Goal: Book appointment/travel/reservation

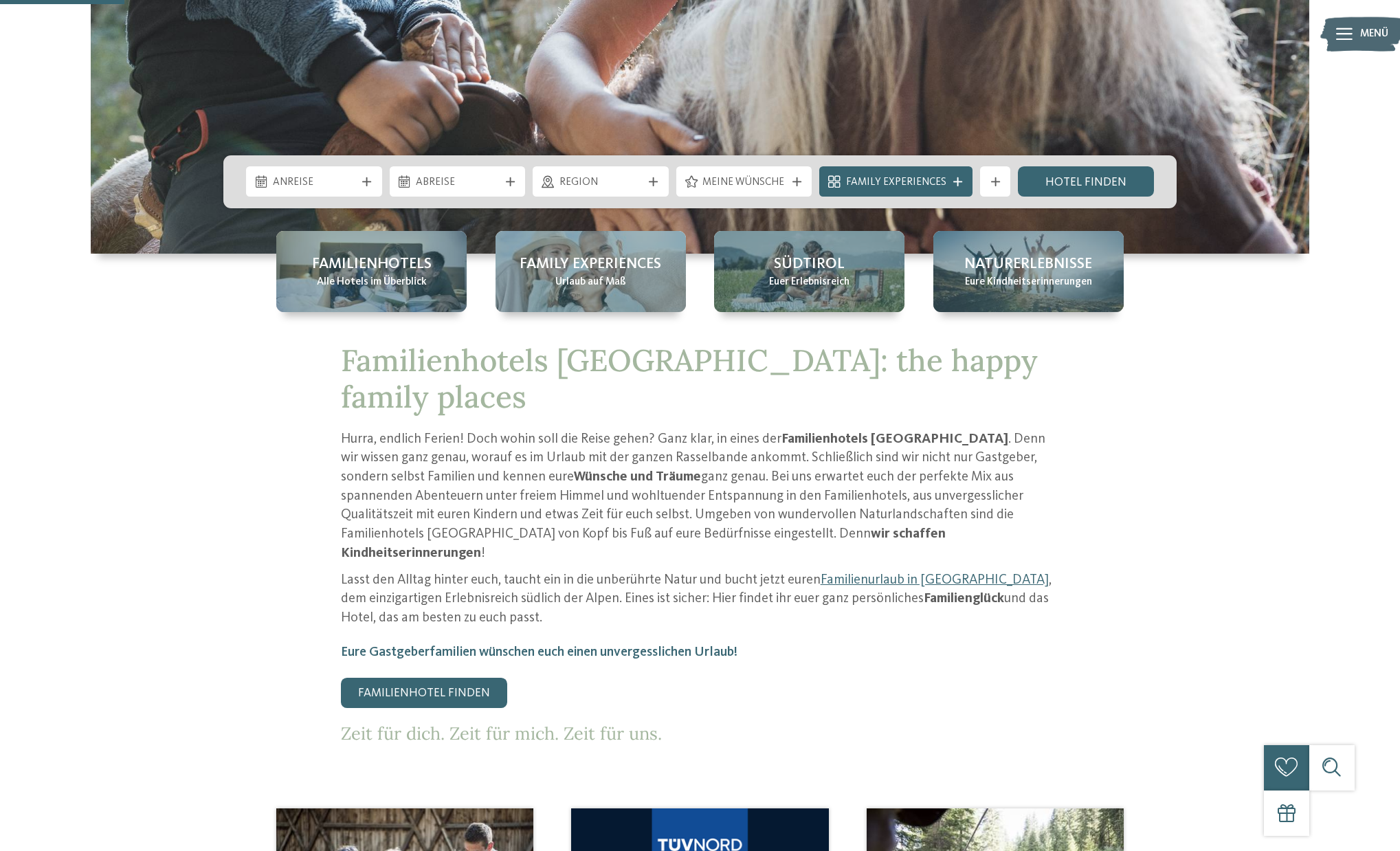
scroll to position [630, 0]
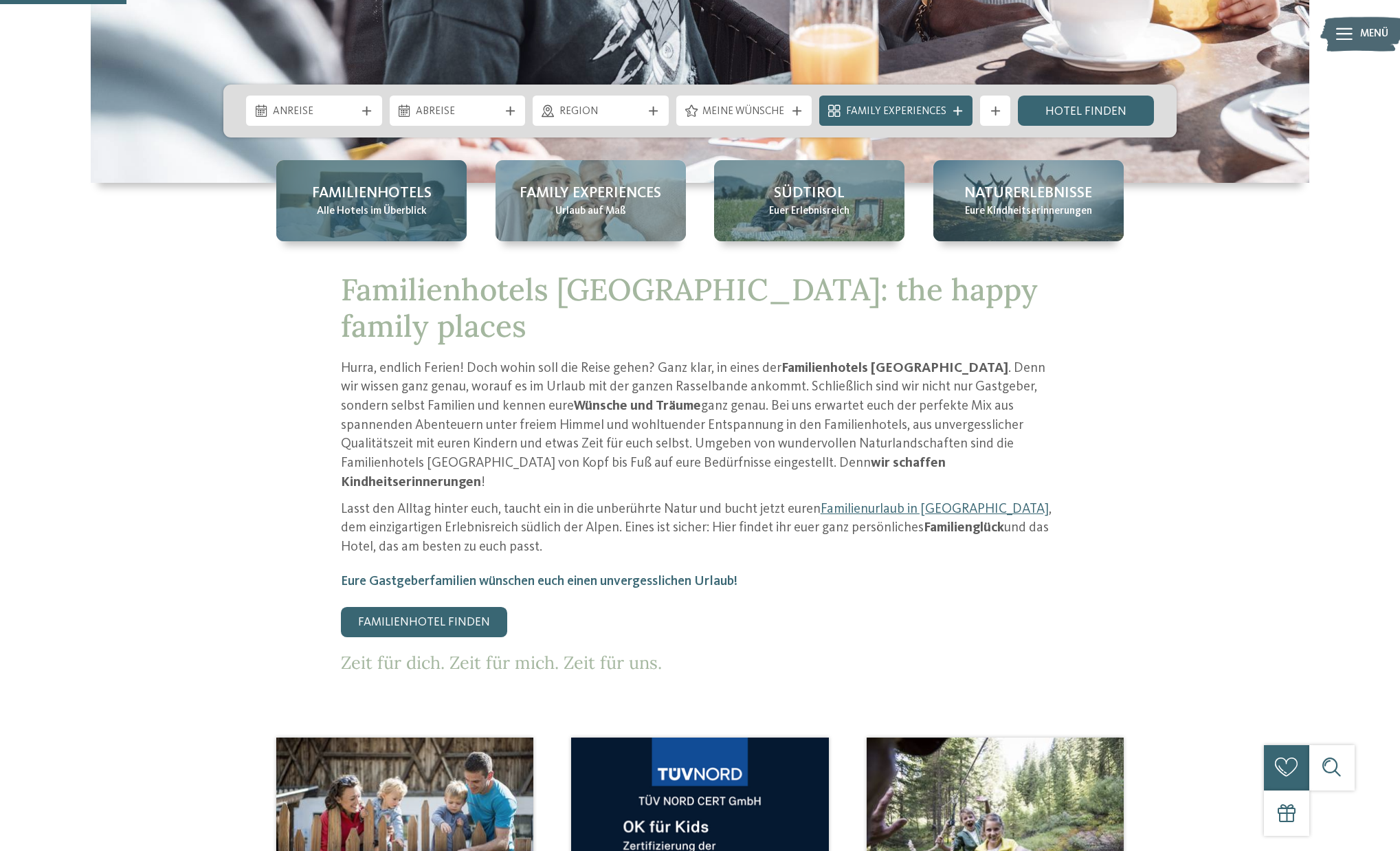
click at [367, 210] on span "Alle Hotels im Überblick" at bounding box center [371, 211] width 110 height 15
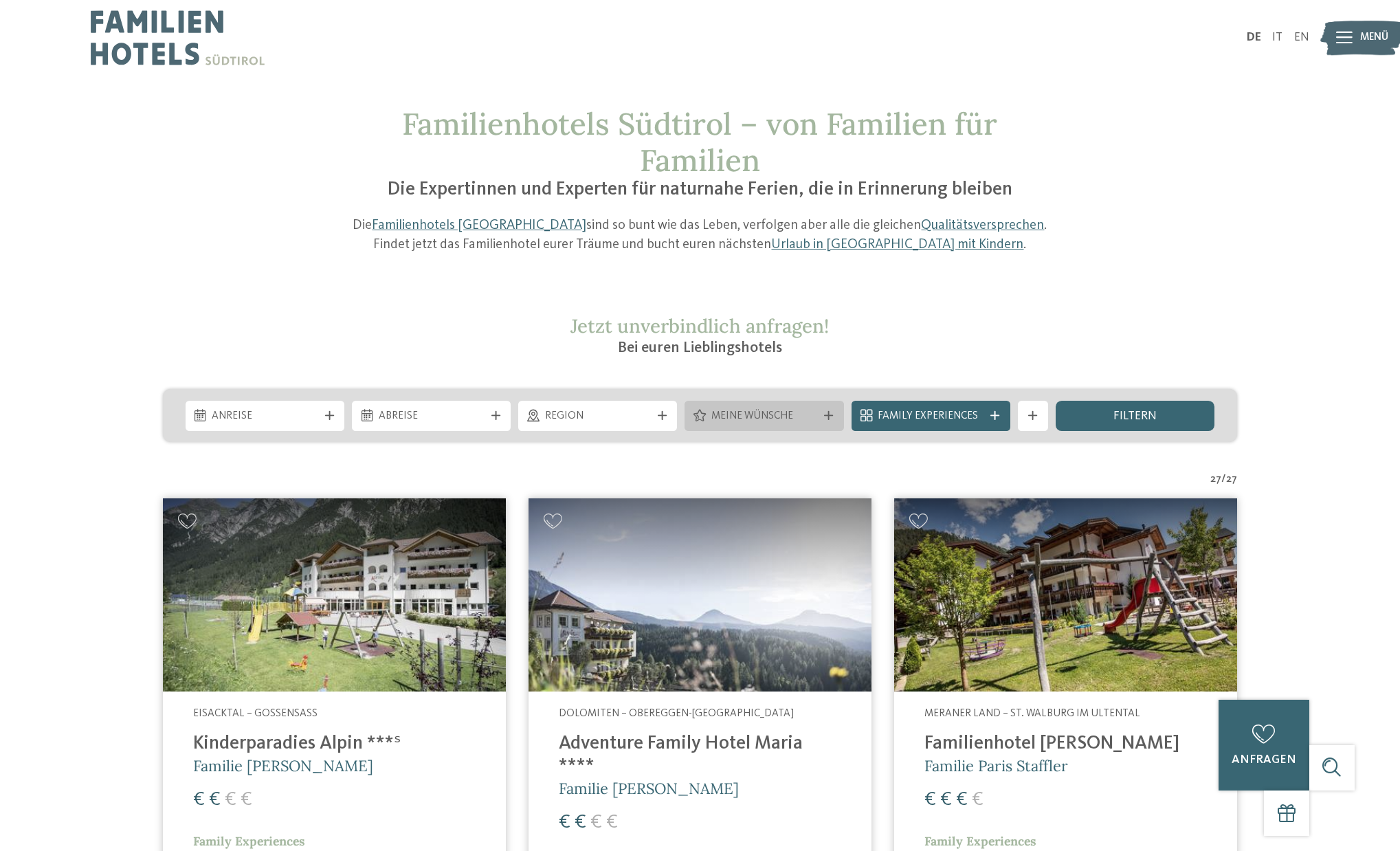
click at [741, 409] on span "Meine Wünsche" at bounding box center [764, 416] width 106 height 15
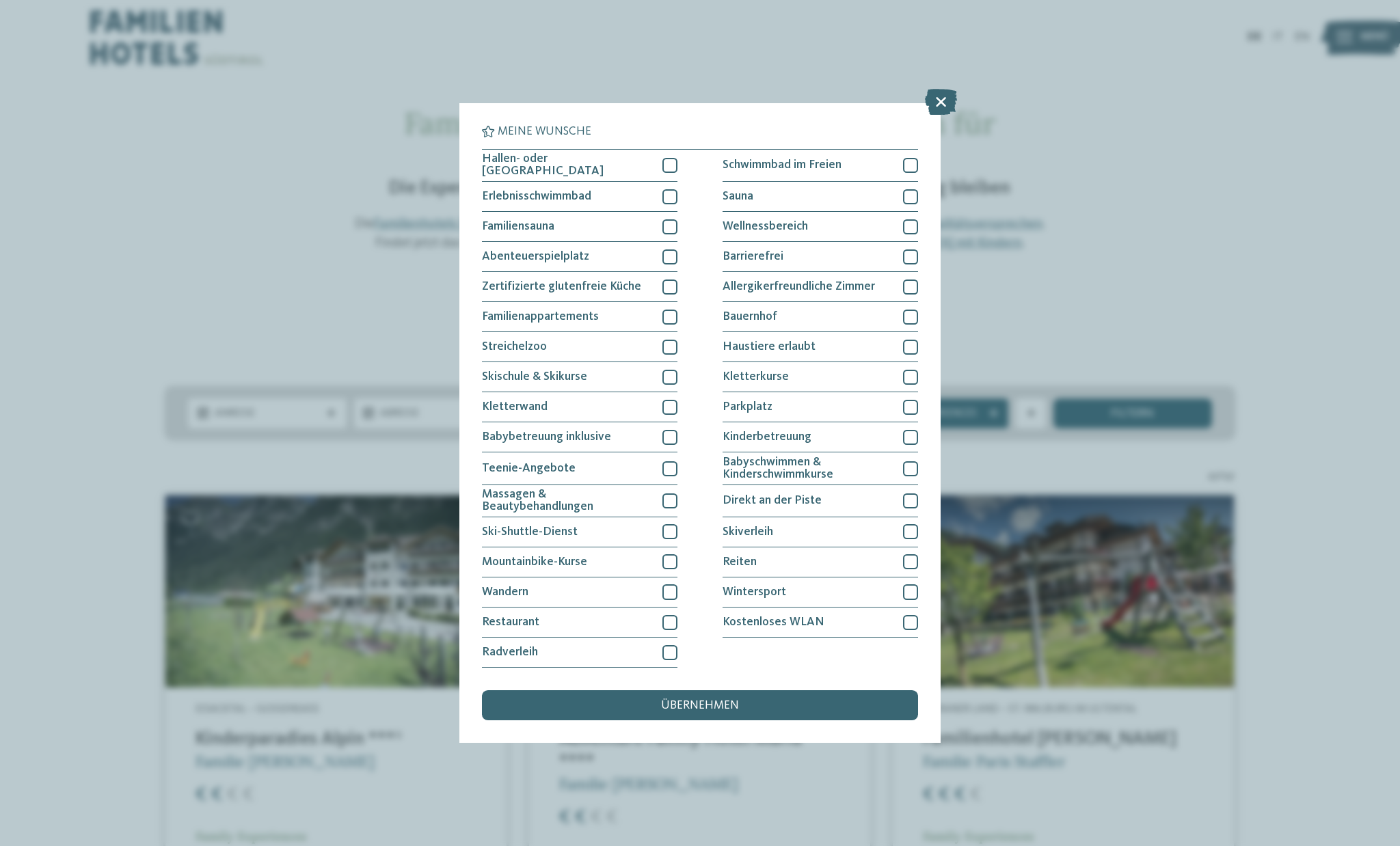
click at [1174, 385] on div "Meine Wünsche Hallen- oder Schleusenbad Schwimmbad im Freien" at bounding box center [700, 423] width 1400 height 846
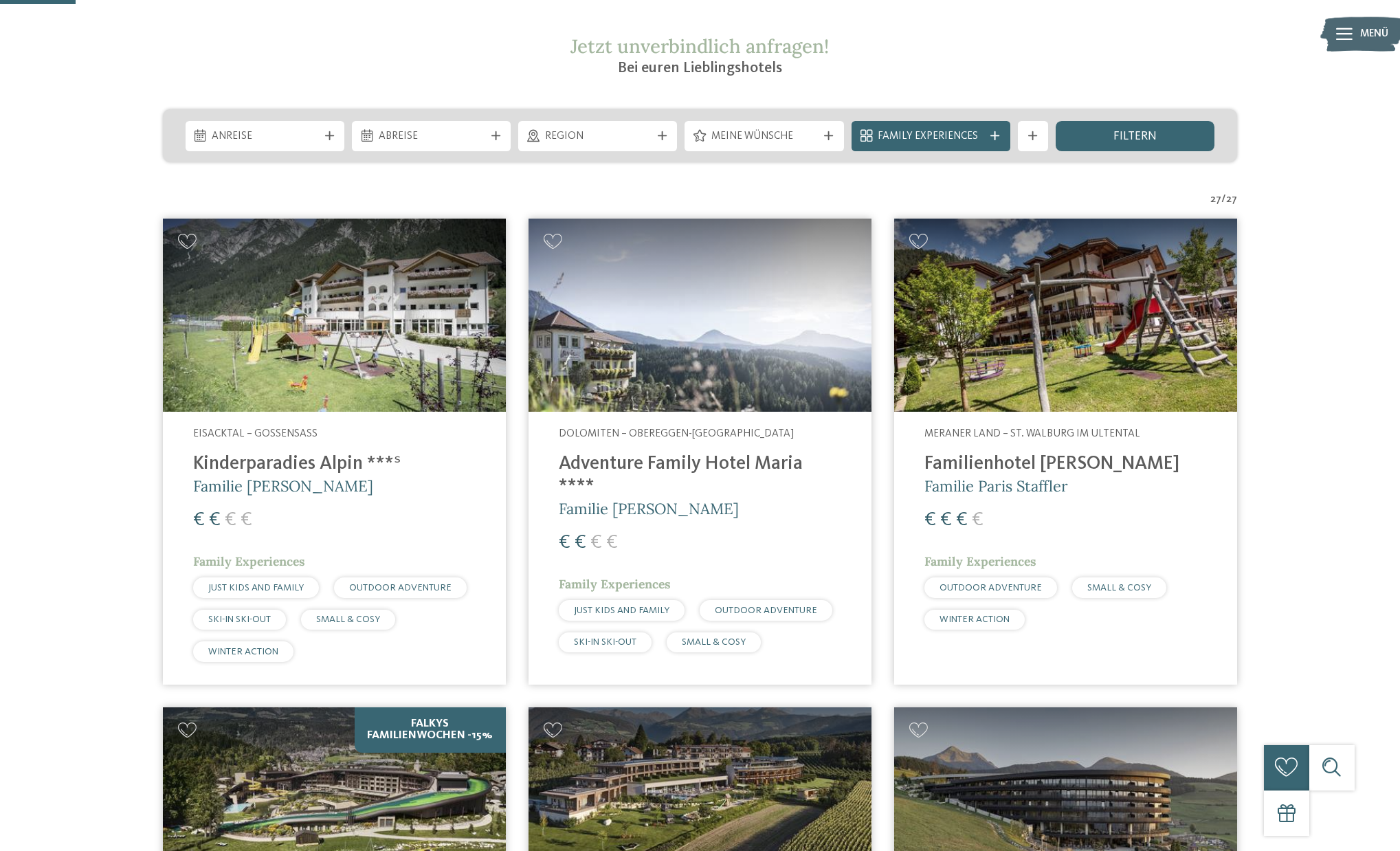
scroll to position [245, 0]
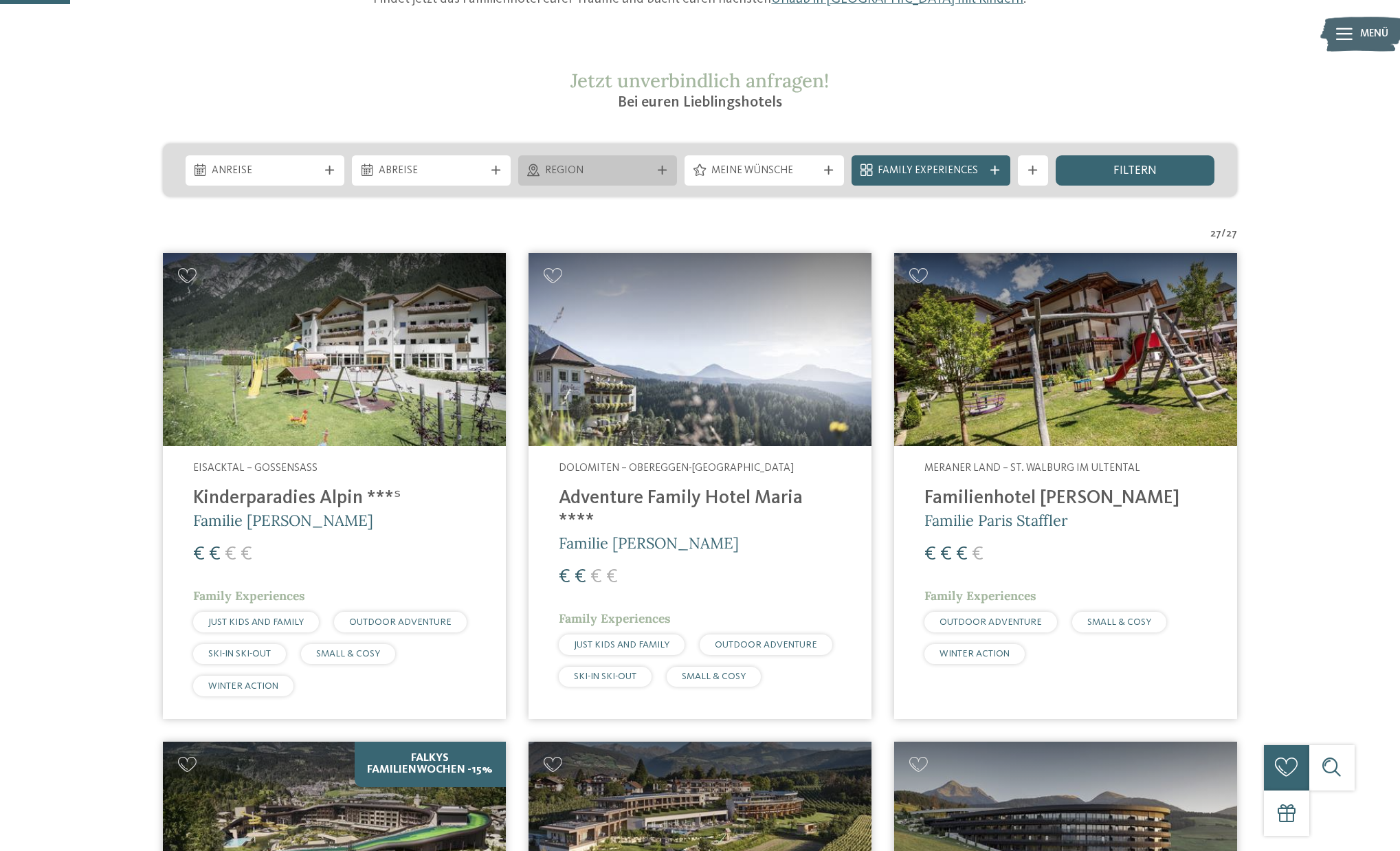
click at [588, 169] on span "Region" at bounding box center [598, 170] width 106 height 15
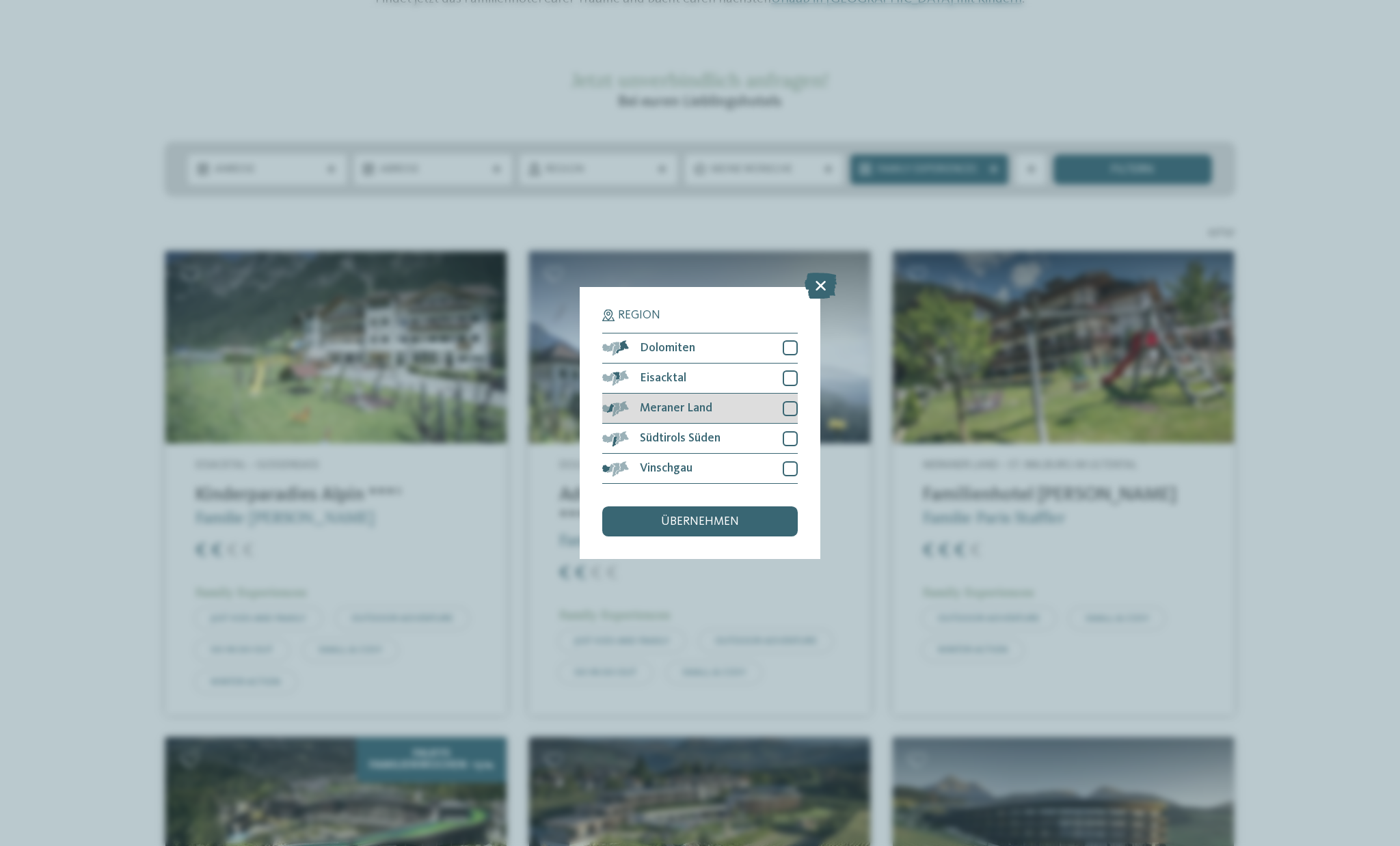
click at [793, 401] on div at bounding box center [790, 408] width 15 height 15
click at [720, 516] on span "übernehmen" at bounding box center [700, 522] width 78 height 12
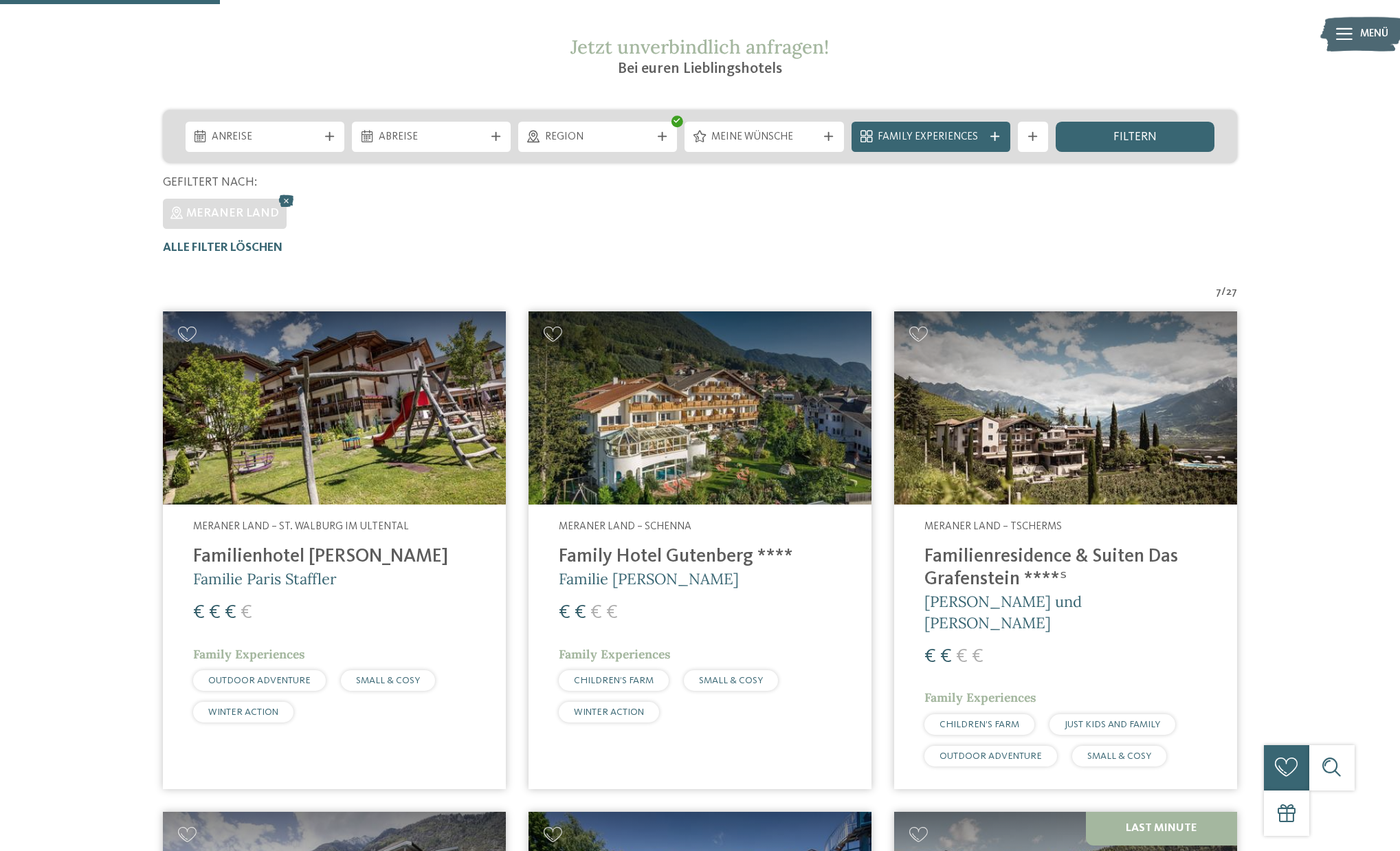
scroll to position [159, 0]
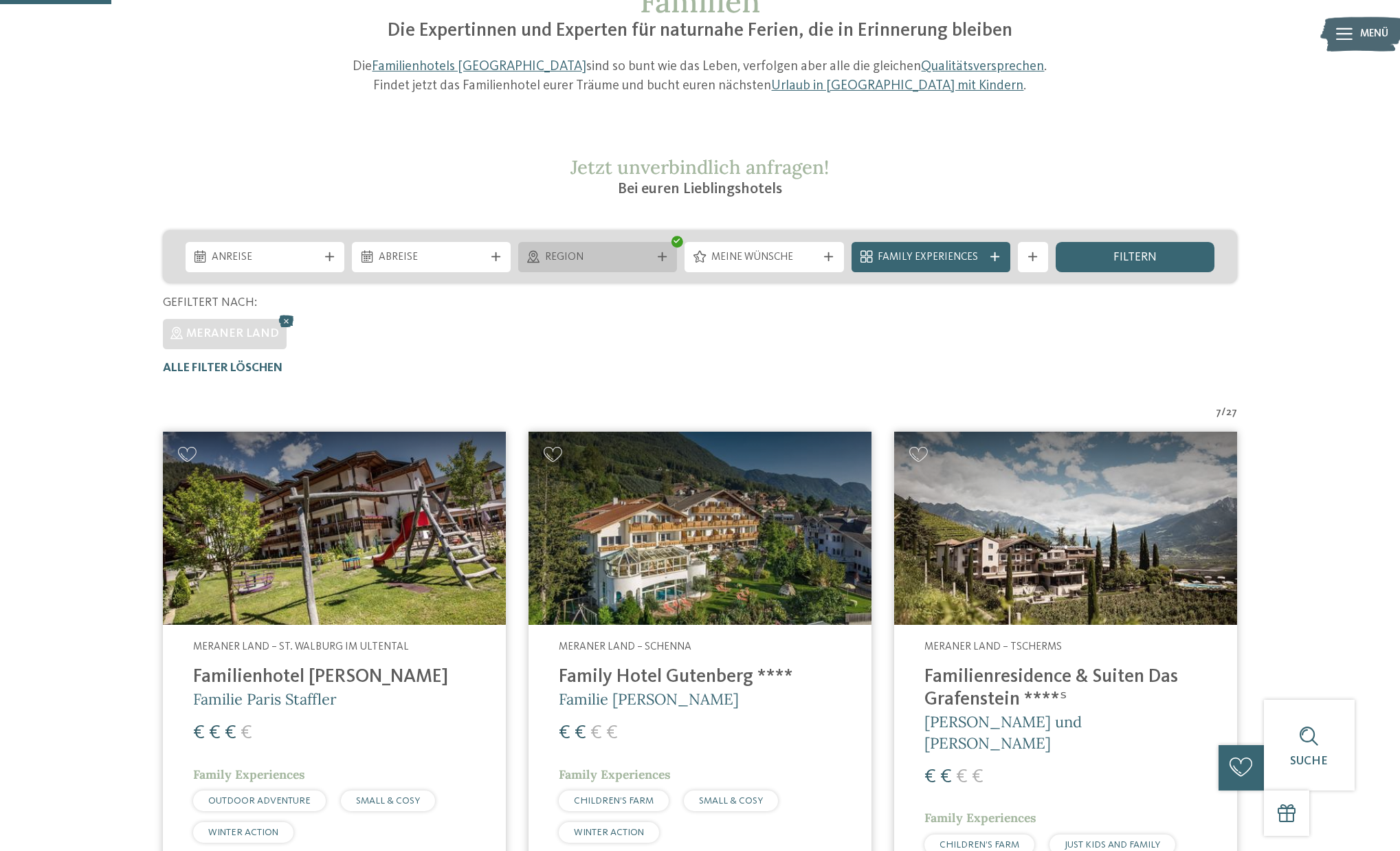
click at [600, 257] on span "Region" at bounding box center [598, 257] width 106 height 15
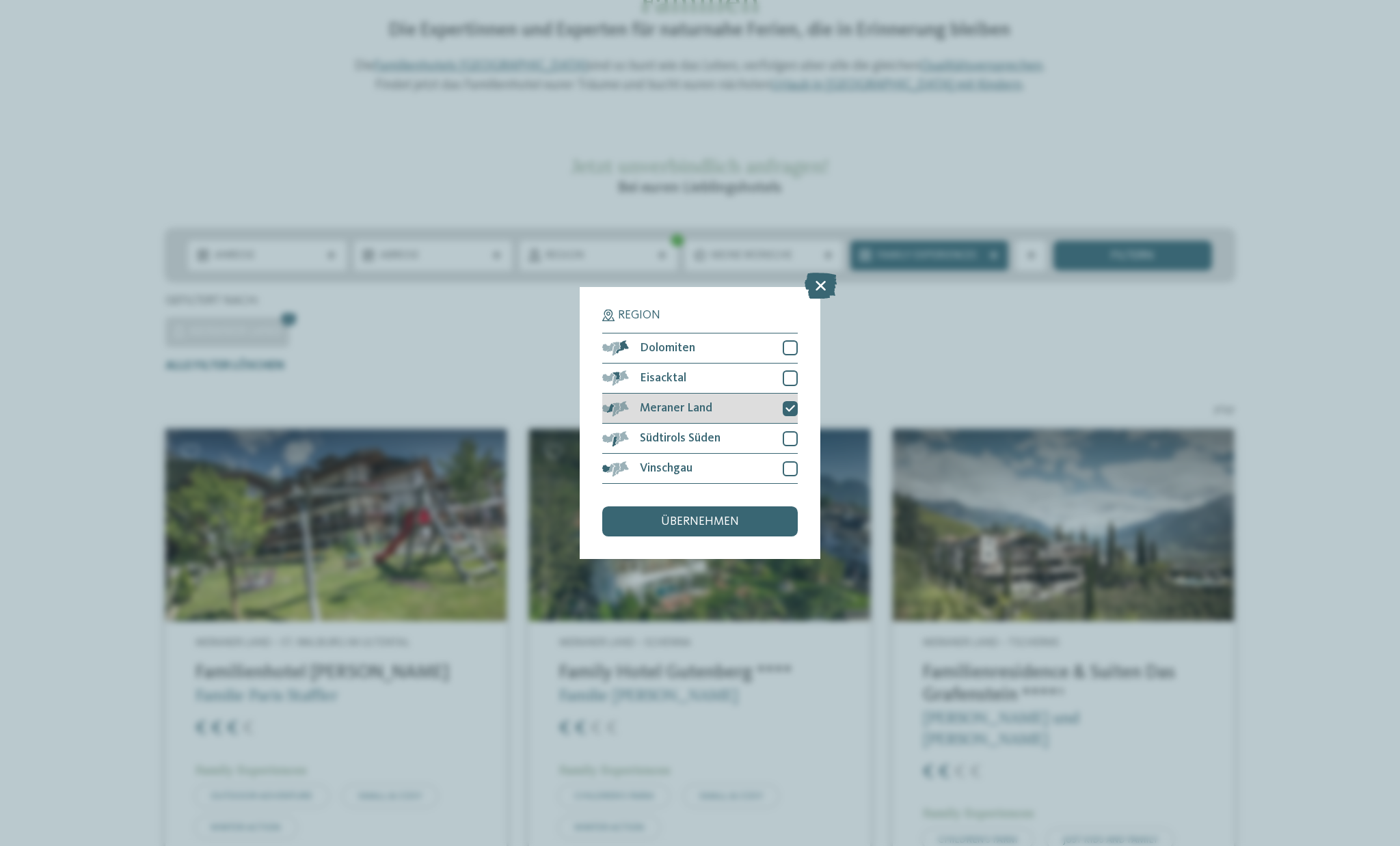
click at [788, 403] on icon at bounding box center [790, 408] width 10 height 9
click at [788, 431] on div at bounding box center [790, 438] width 15 height 15
click at [707, 506] on div "übernehmen" at bounding box center [700, 521] width 195 height 30
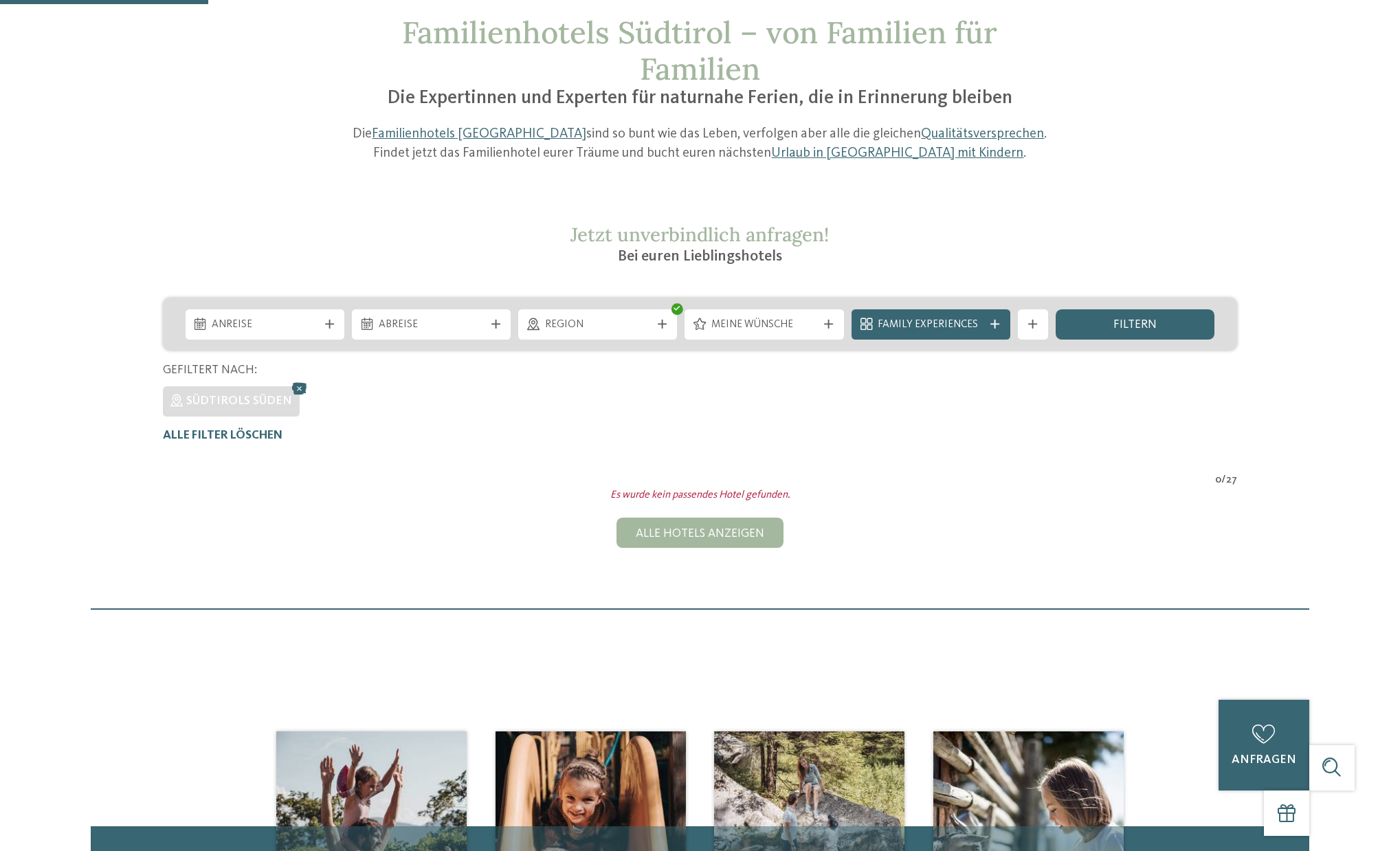
scroll to position [89, 0]
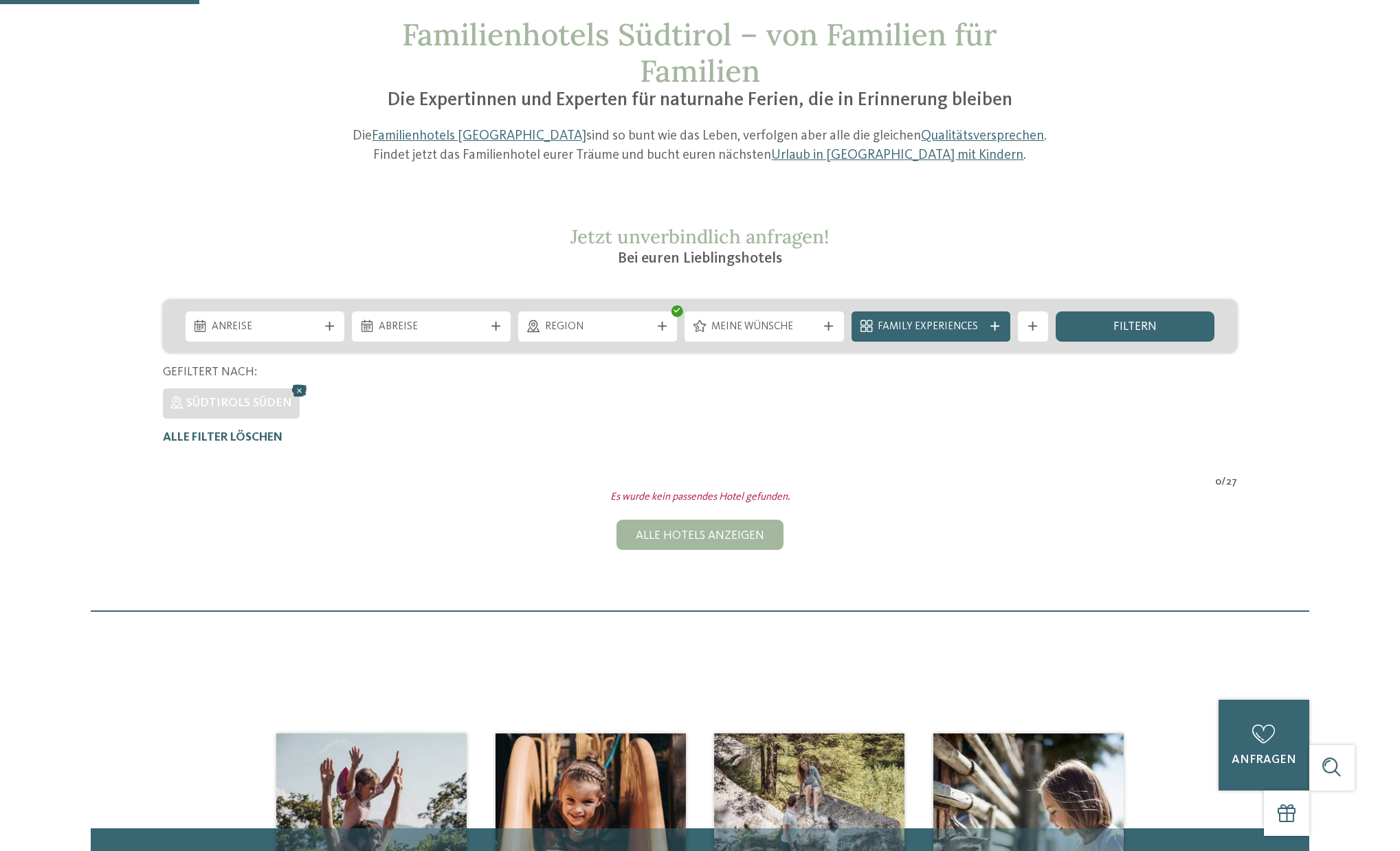
click at [308, 384] on icon at bounding box center [300, 391] width 22 height 20
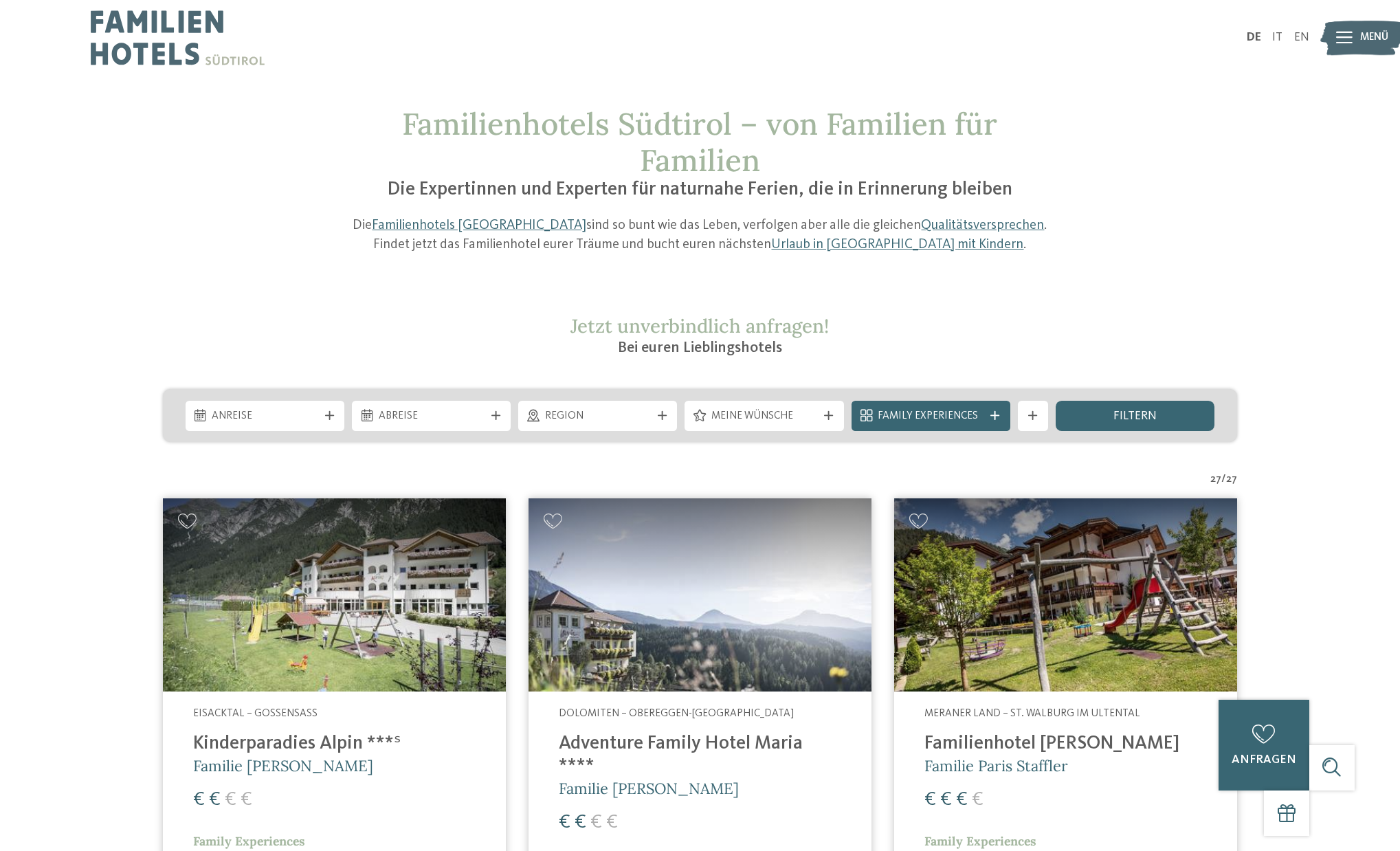
scroll to position [0, 0]
click at [657, 411] on div at bounding box center [661, 416] width 15 height 9
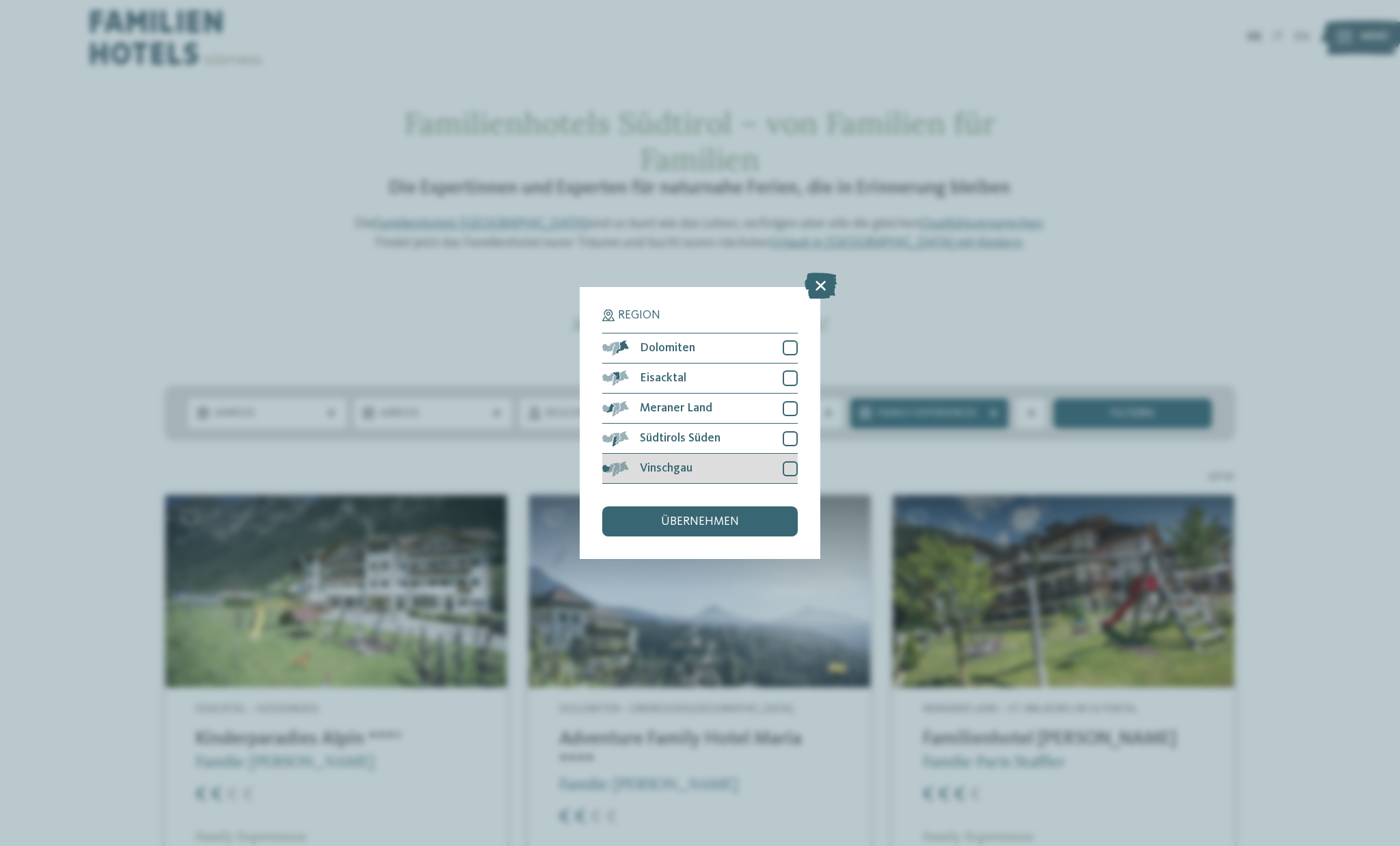
click at [735, 454] on div "Vinschgau" at bounding box center [700, 469] width 195 height 30
click at [707, 516] on span "übernehmen" at bounding box center [700, 522] width 78 height 12
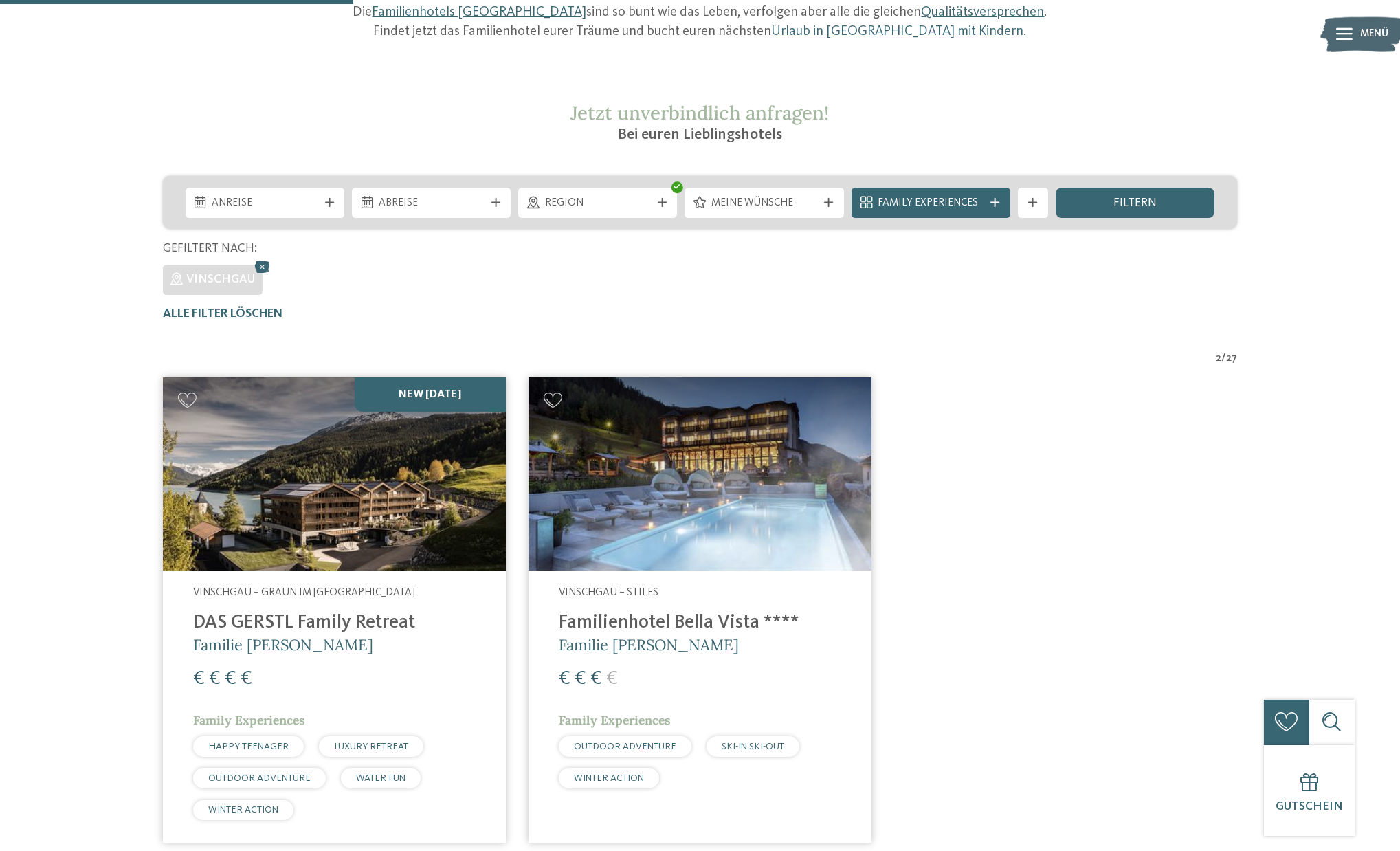
scroll to position [152, 0]
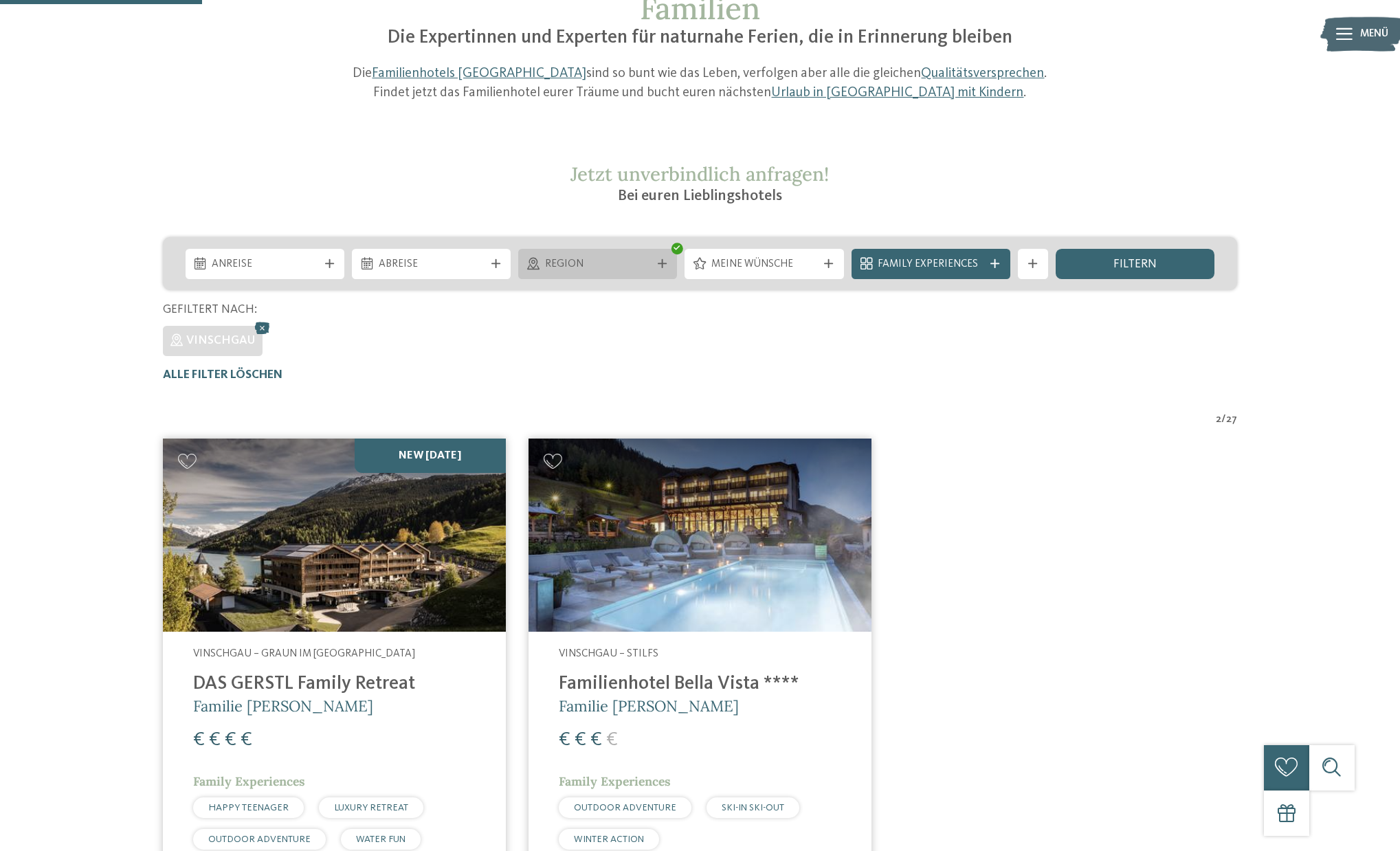
click at [665, 265] on icon at bounding box center [662, 263] width 9 height 9
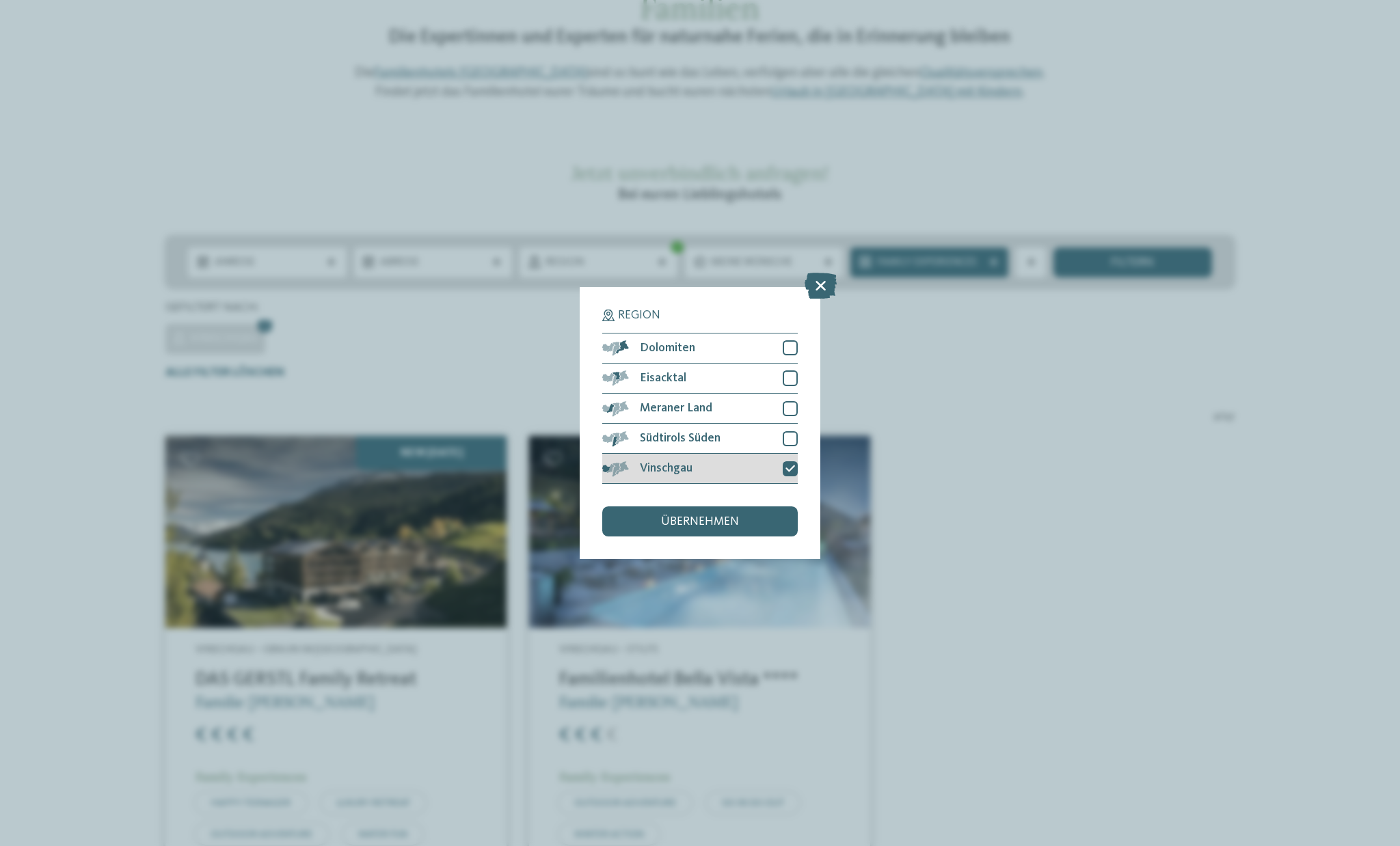
click at [792, 464] on icon at bounding box center [790, 468] width 10 height 9
click at [795, 341] on div at bounding box center [790, 348] width 15 height 15
click at [677, 516] on span "übernehmen" at bounding box center [700, 522] width 78 height 12
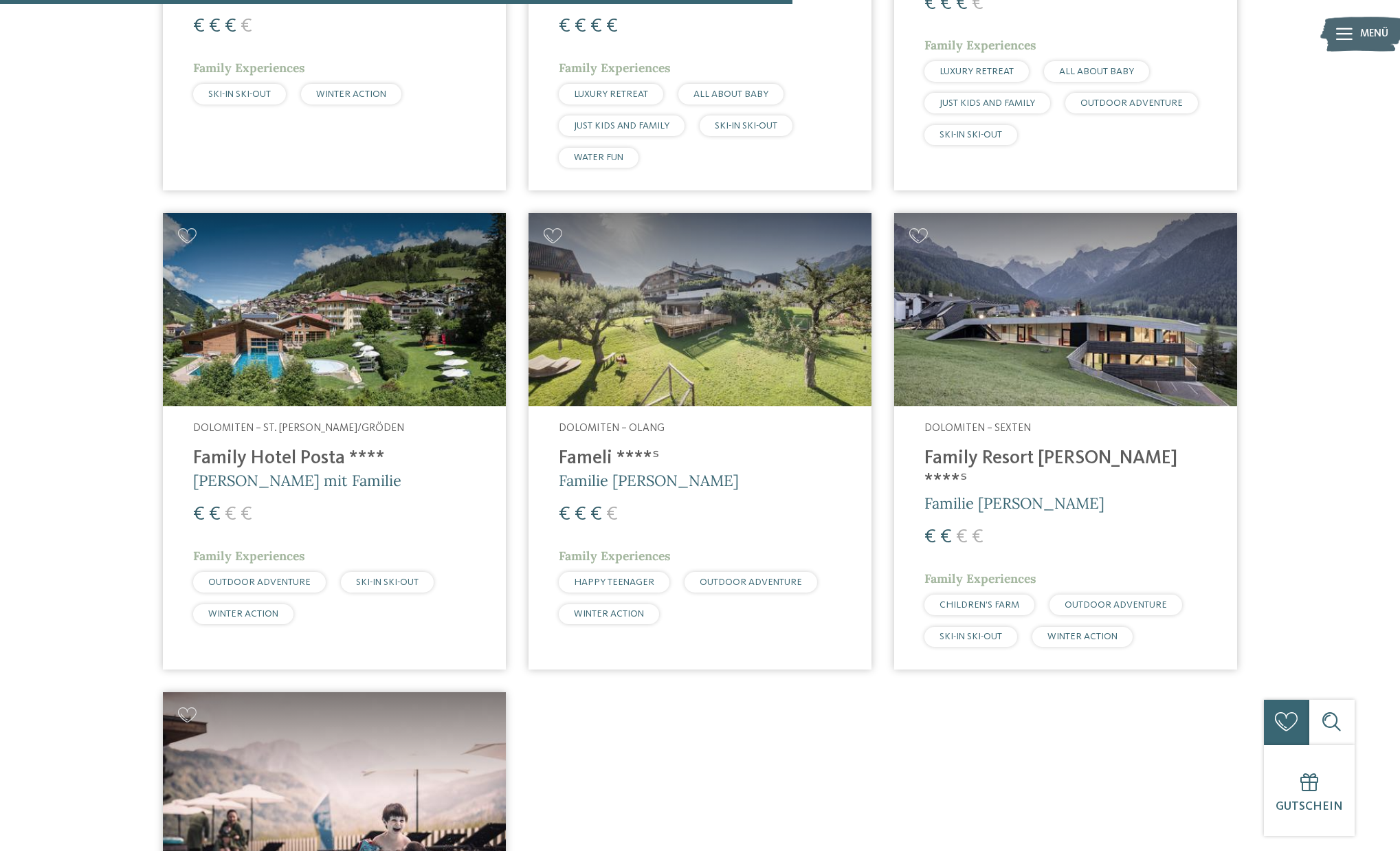
scroll to position [1466, 0]
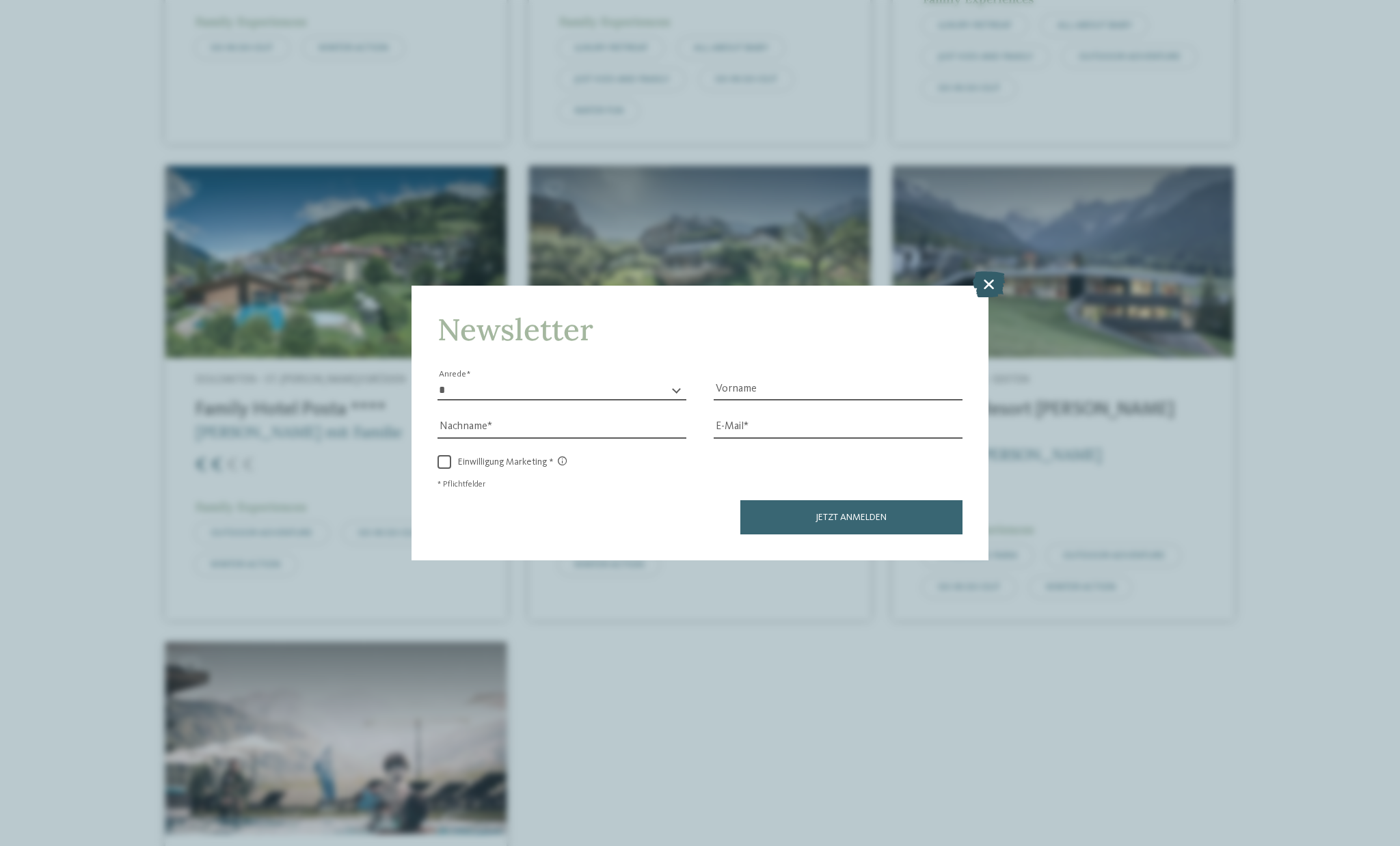
click at [989, 271] on icon at bounding box center [988, 284] width 32 height 26
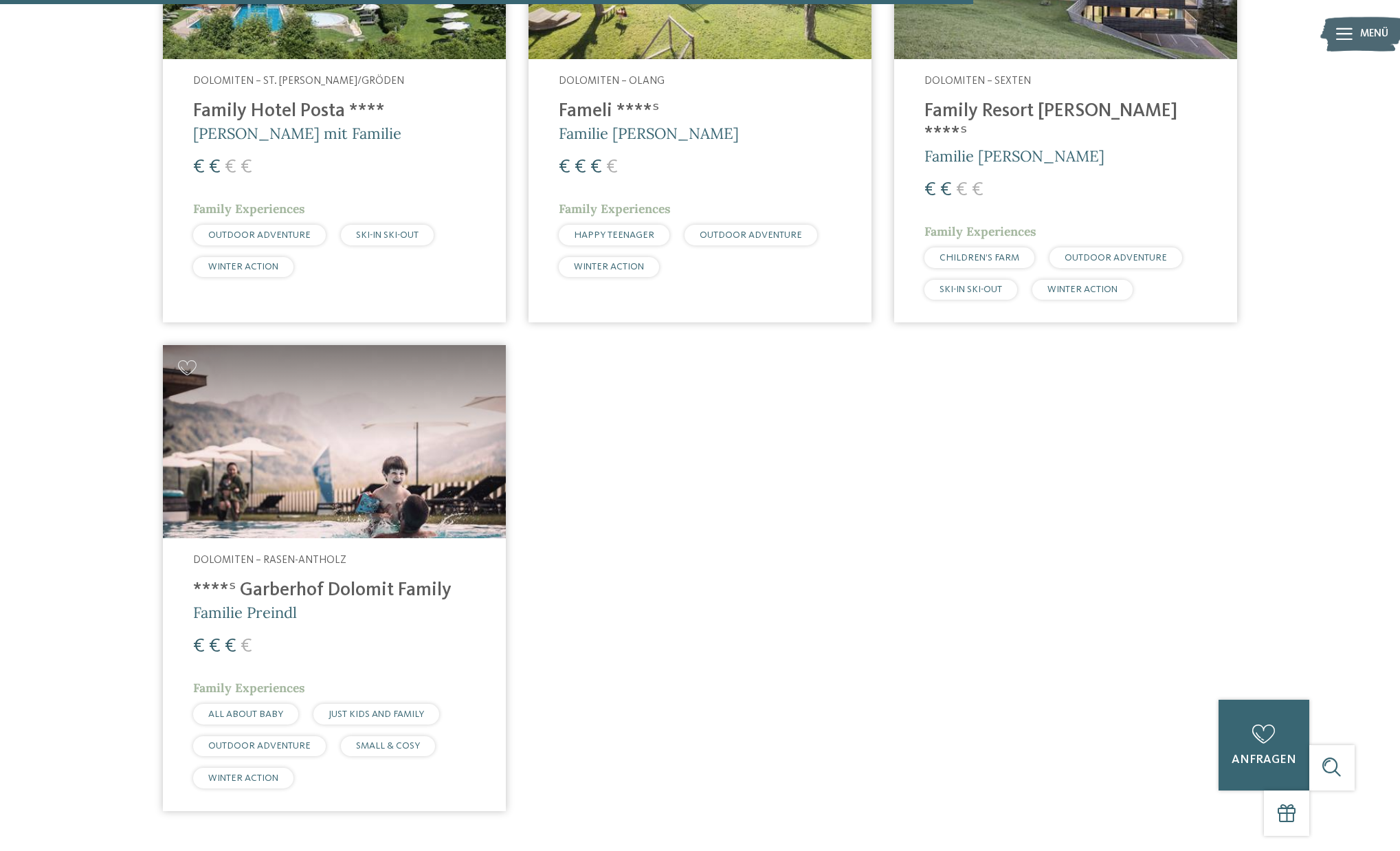
scroll to position [1774, 0]
